Goal: Information Seeking & Learning: Understand process/instructions

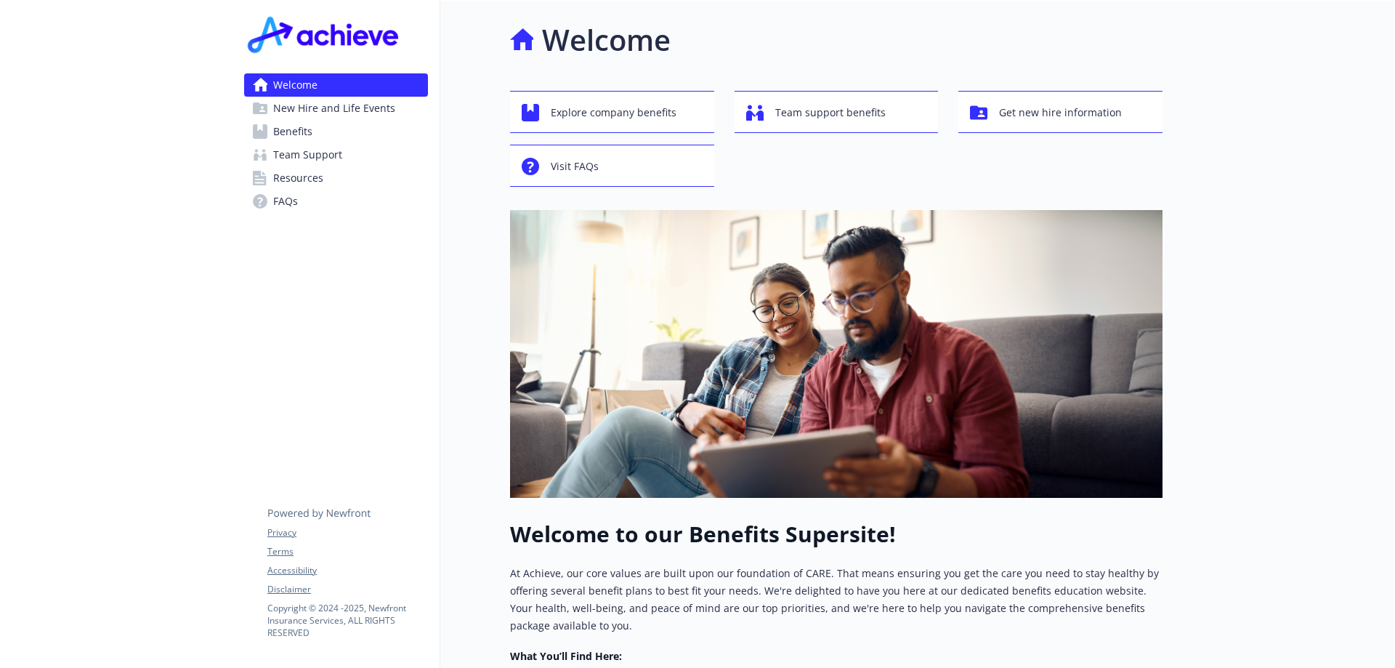
click at [358, 110] on span "New Hire and Life Events" at bounding box center [334, 108] width 122 height 23
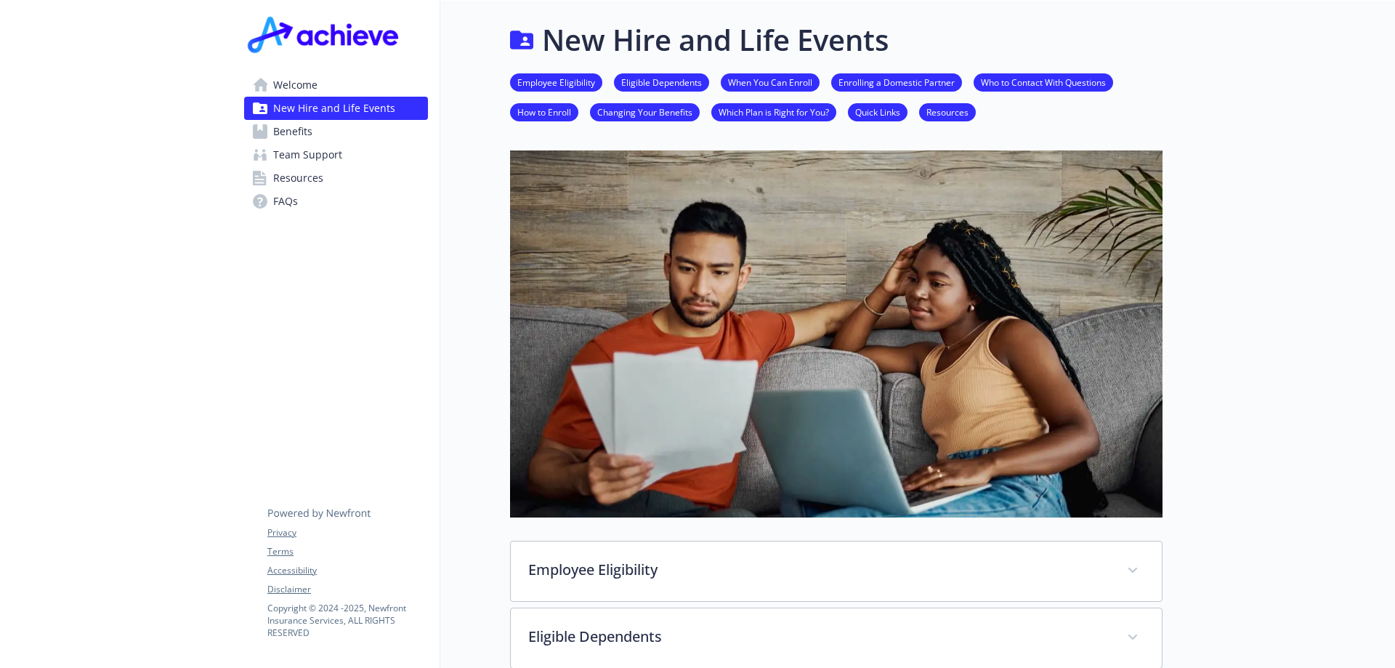
click at [366, 145] on link "Team Support" at bounding box center [336, 154] width 184 height 23
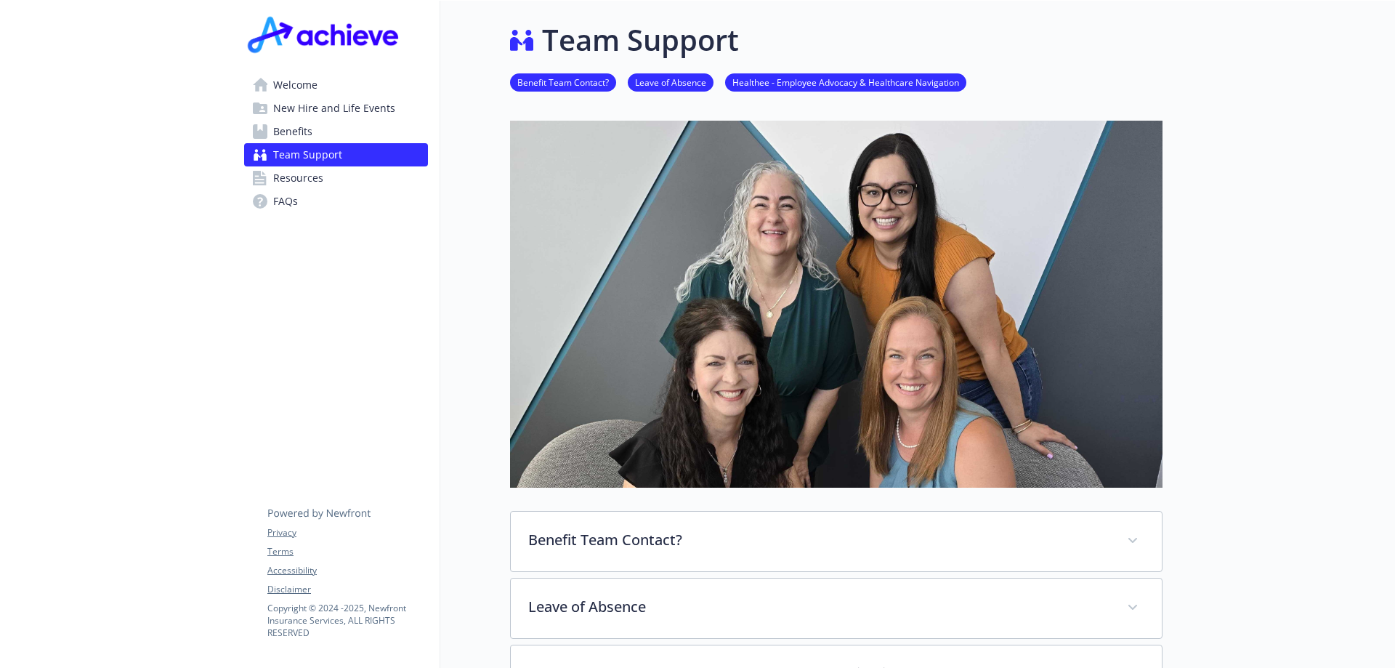
click at [360, 133] on link "Benefits" at bounding box center [336, 131] width 184 height 23
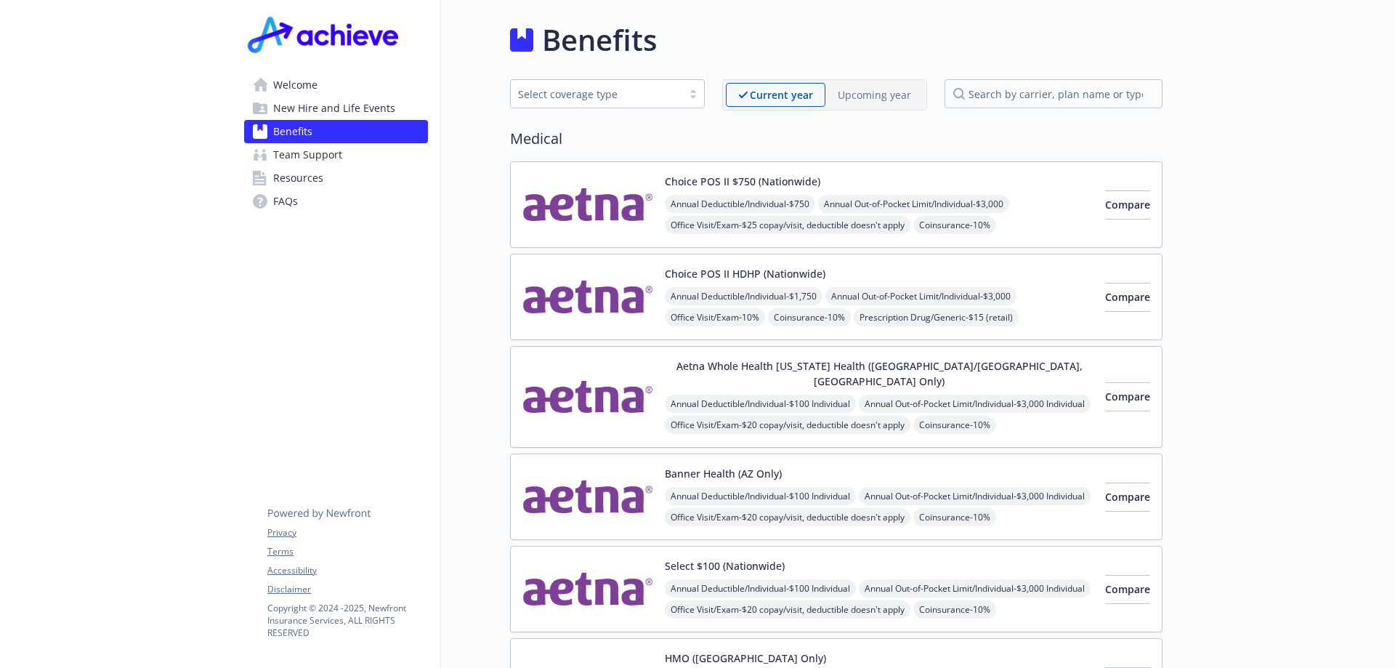
click at [275, 94] on span "Welcome" at bounding box center [295, 84] width 44 height 23
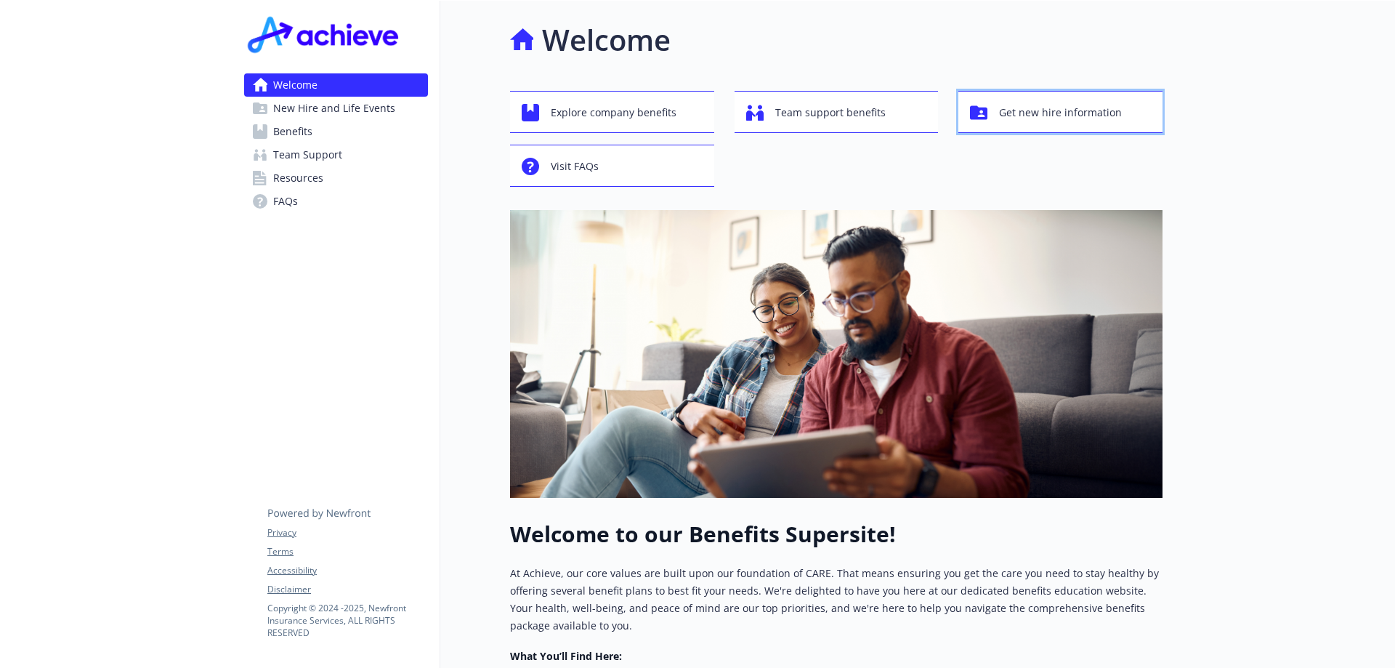
click at [1022, 108] on span "Get new hire information" at bounding box center [1060, 113] width 123 height 28
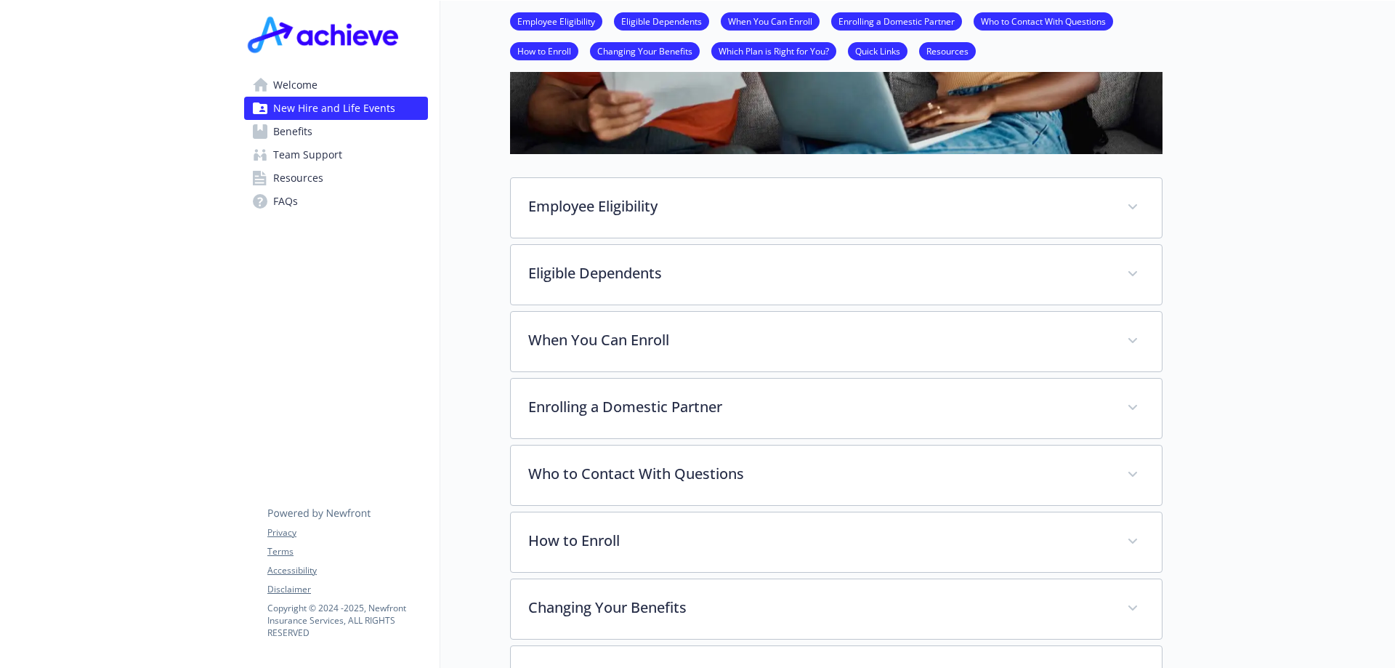
scroll to position [509, 0]
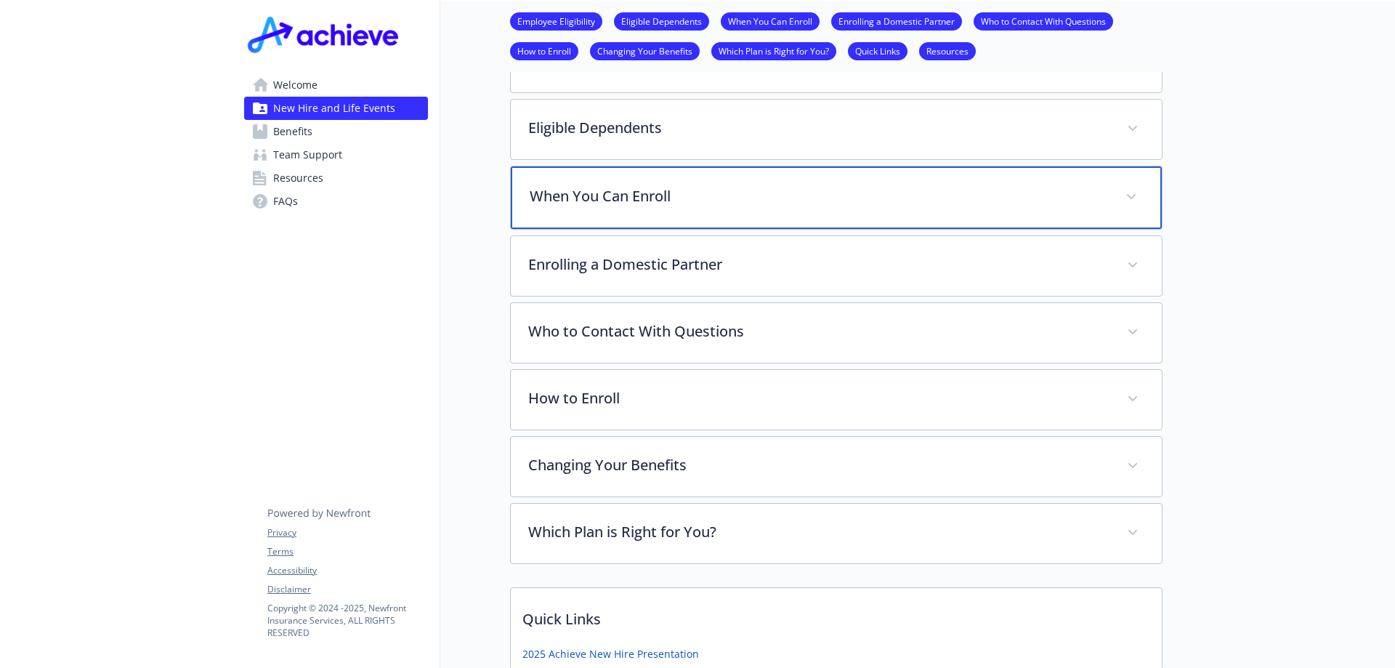
click at [679, 206] on p "When You Can Enroll" at bounding box center [819, 196] width 578 height 22
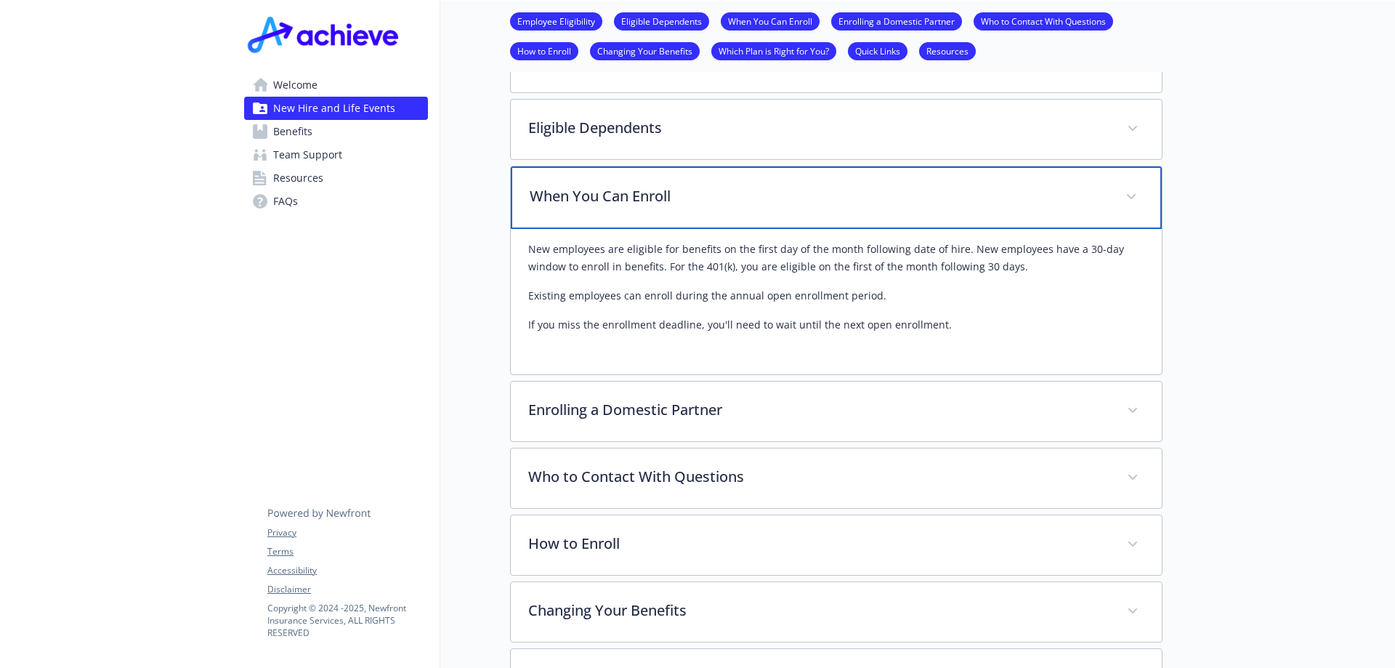
click at [677, 204] on p "When You Can Enroll" at bounding box center [819, 196] width 578 height 22
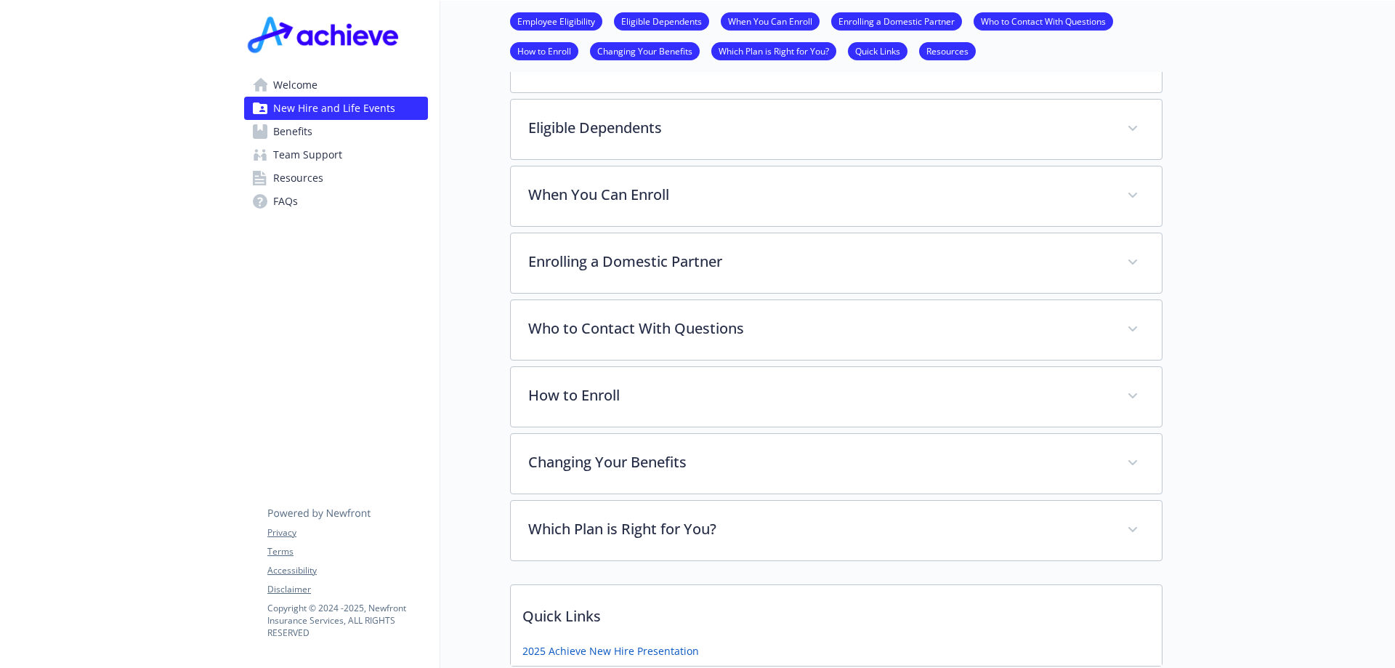
click at [466, 262] on div "New Hire and Life Events Employee Eligibility Eligible Dependents When You Can …" at bounding box center [801, 223] width 722 height 1462
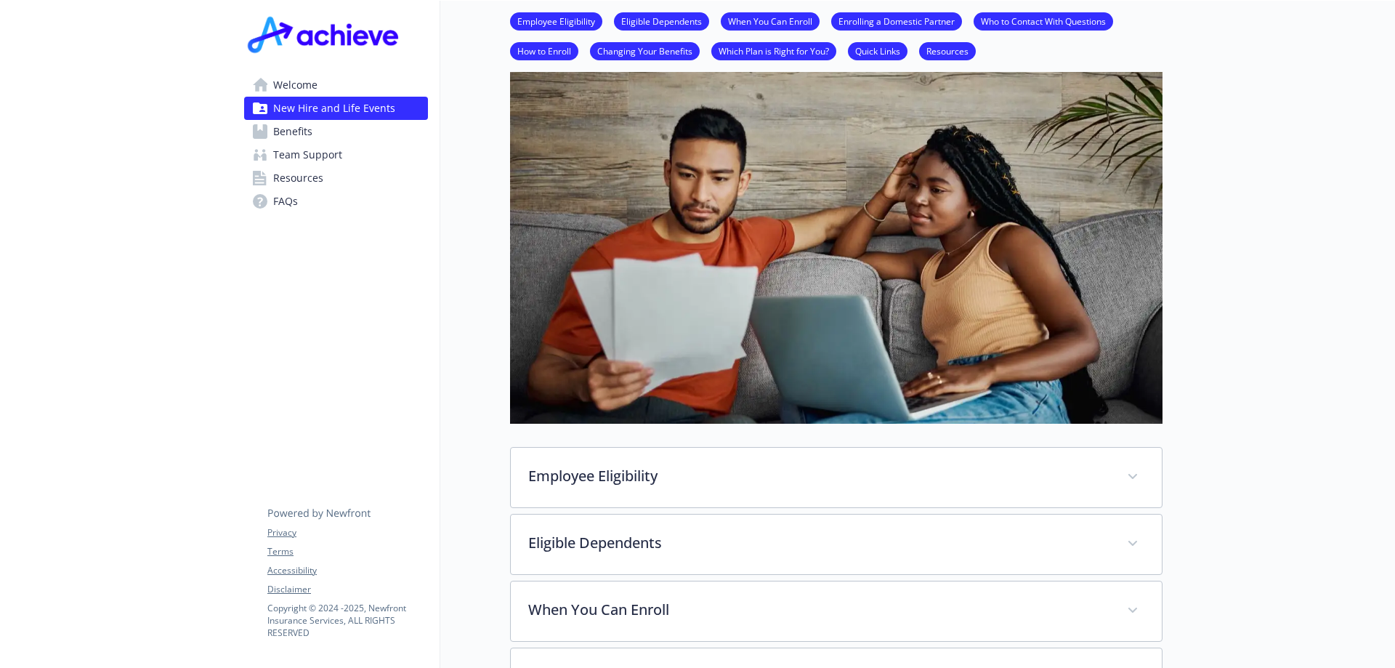
scroll to position [0, 0]
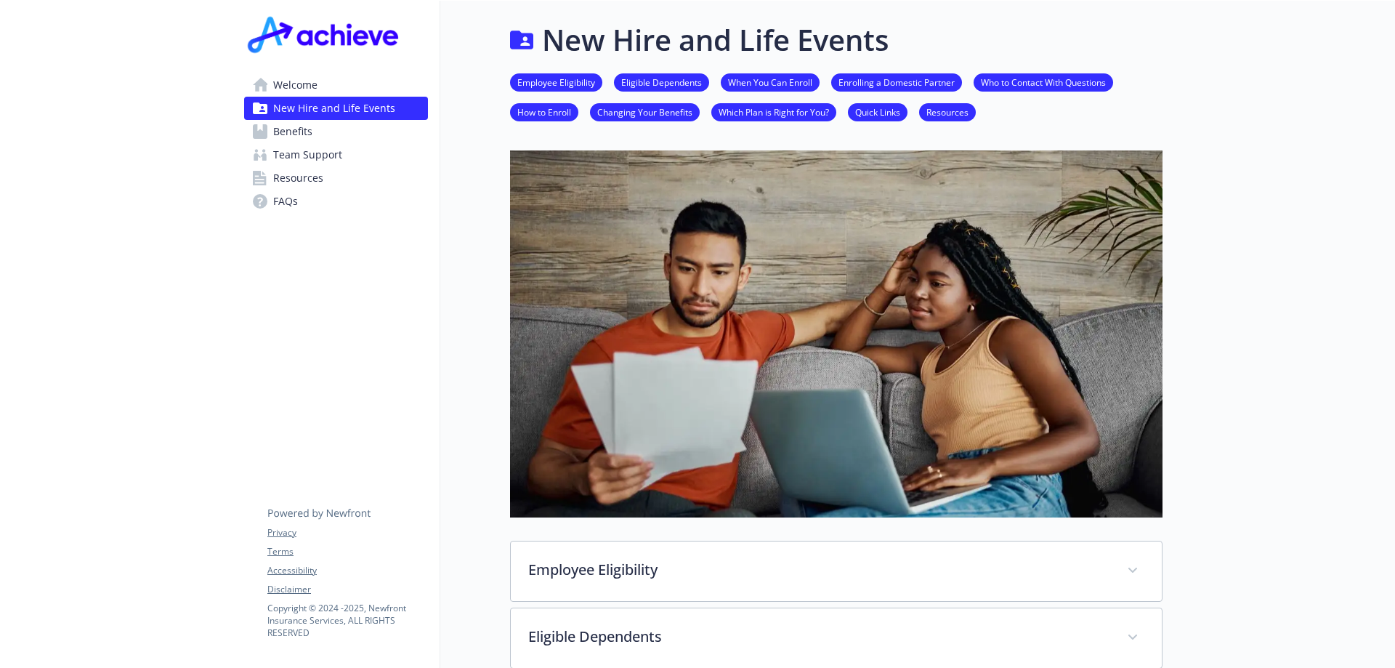
click at [548, 85] on link "Employee Eligibility" at bounding box center [556, 82] width 92 height 14
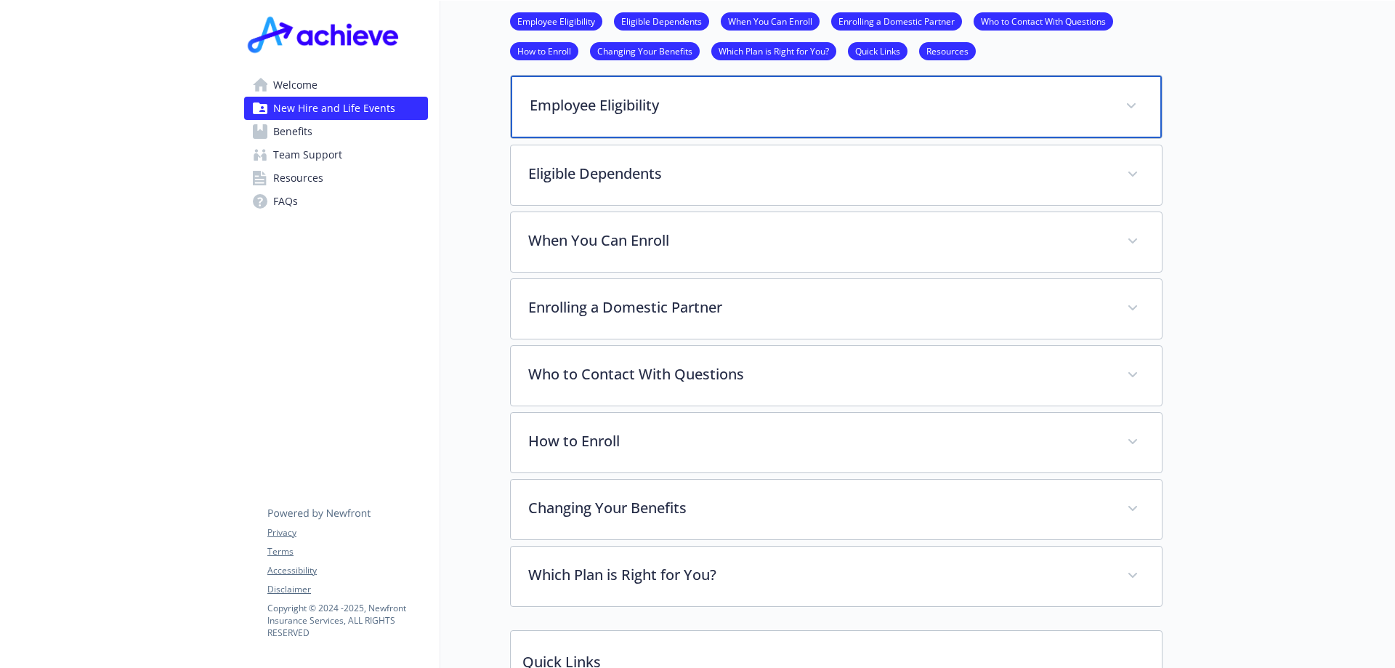
click at [568, 119] on div "Employee Eligibility" at bounding box center [836, 107] width 651 height 62
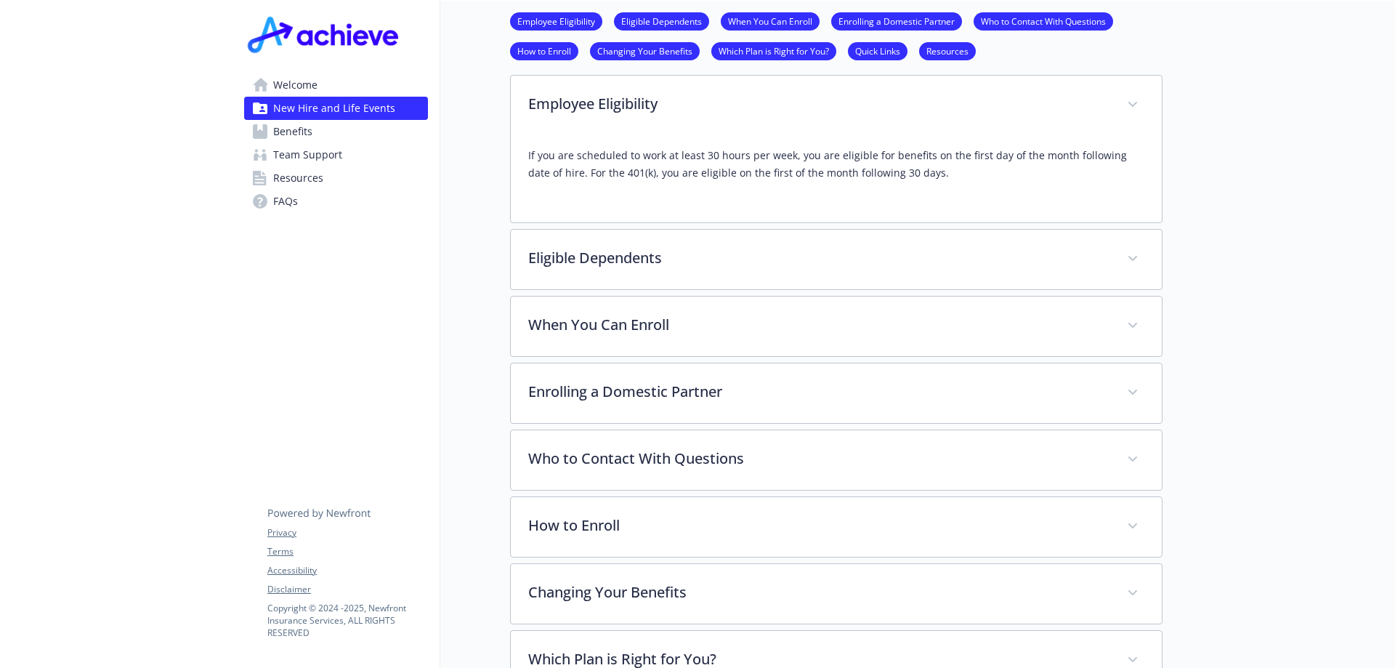
click at [568, 23] on link "Employee Eligibility" at bounding box center [556, 21] width 92 height 14
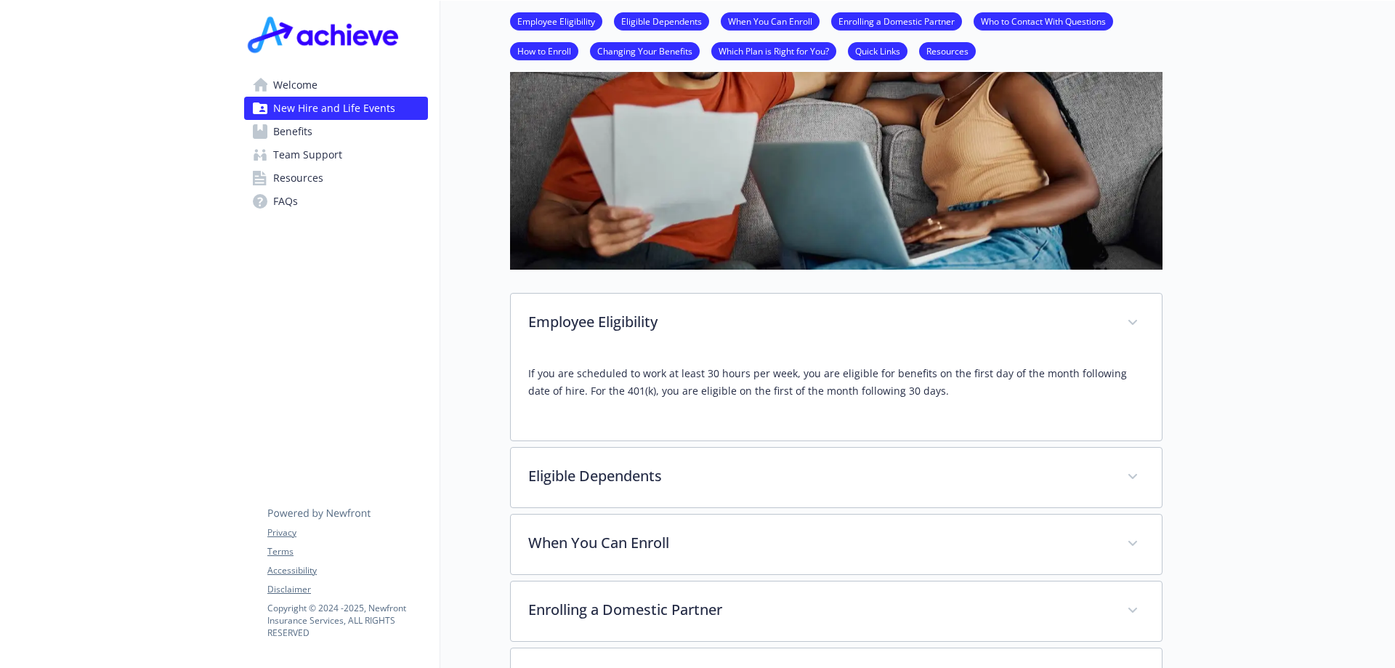
scroll to position [0, 11]
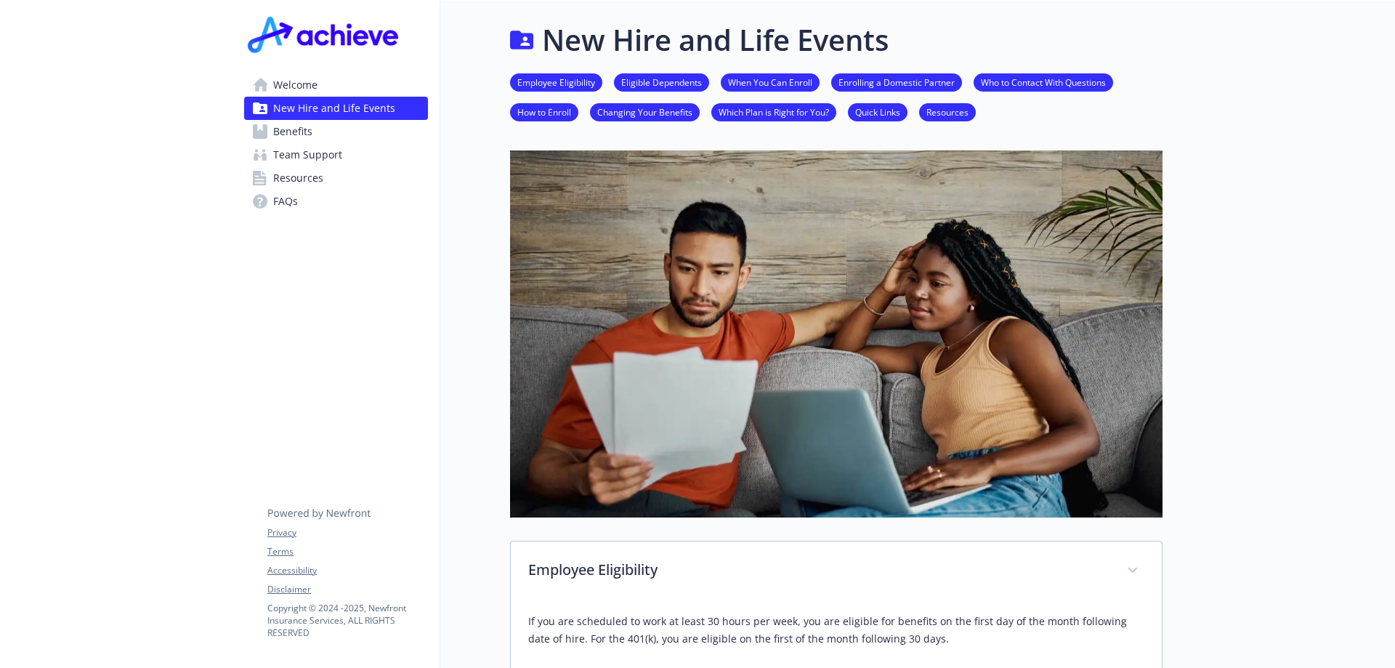
click at [516, 101] on ul "Employee Eligibility Eligible Dependents When You Can Enroll Enrolling a Domest…" at bounding box center [836, 97] width 652 height 48
click at [516, 123] on div "Employee Eligibility Eligible Dependents When You Can Enroll Enrolling a Domest…" at bounding box center [836, 97] width 652 height 71
click at [520, 109] on link "How to Enroll" at bounding box center [544, 112] width 68 height 14
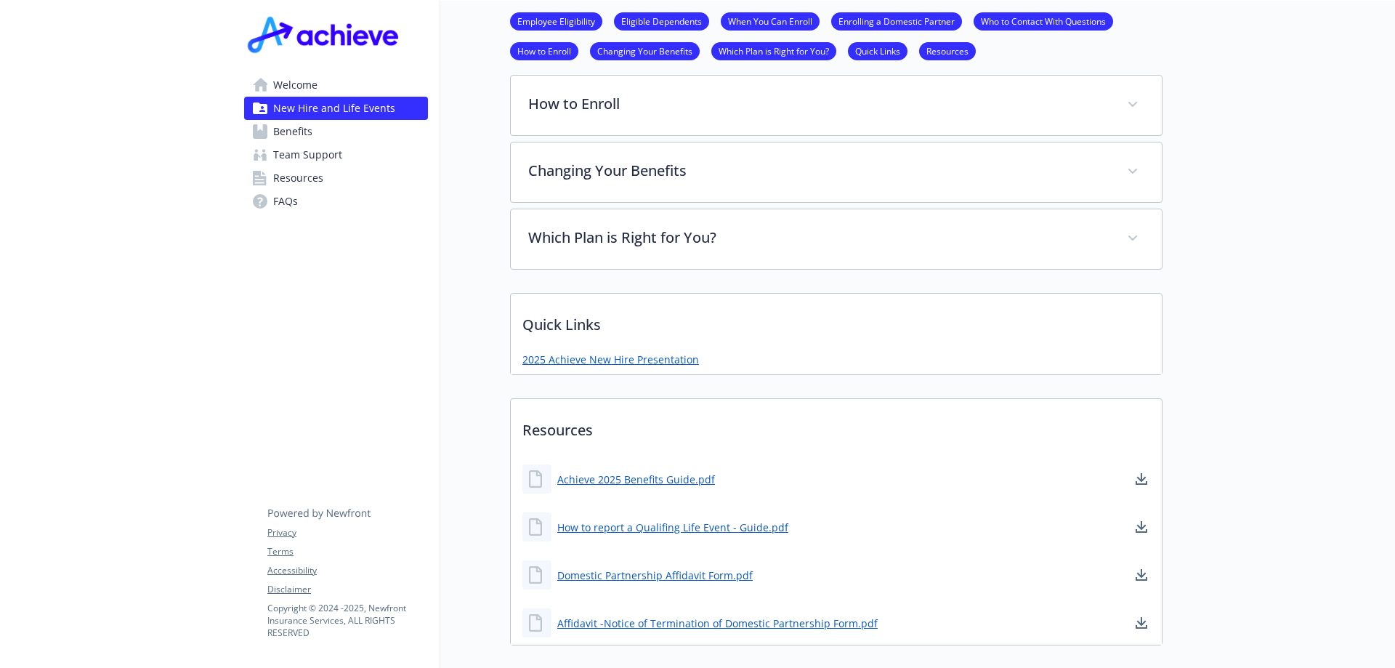
scroll to position [980, 11]
